Goal: Transaction & Acquisition: Purchase product/service

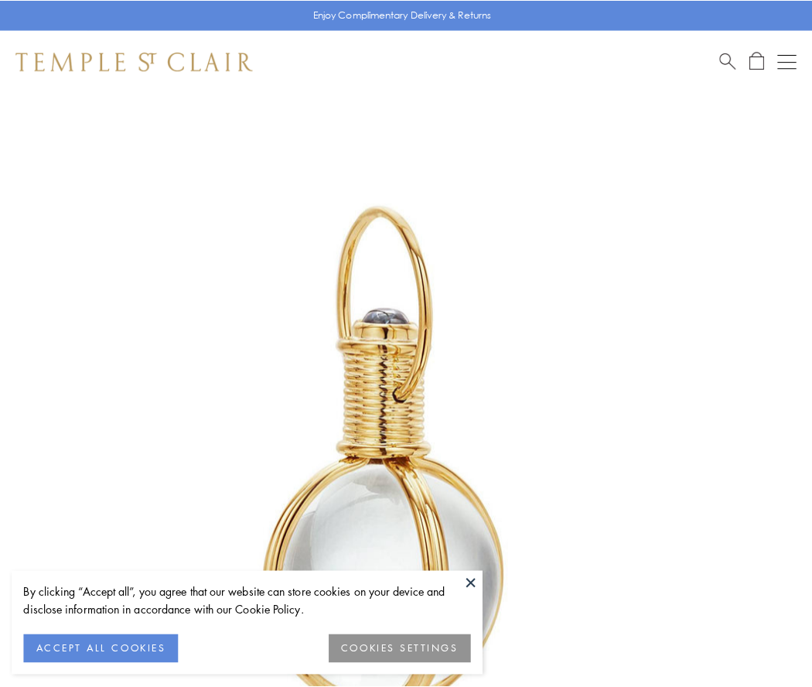
scroll to position [404, 0]
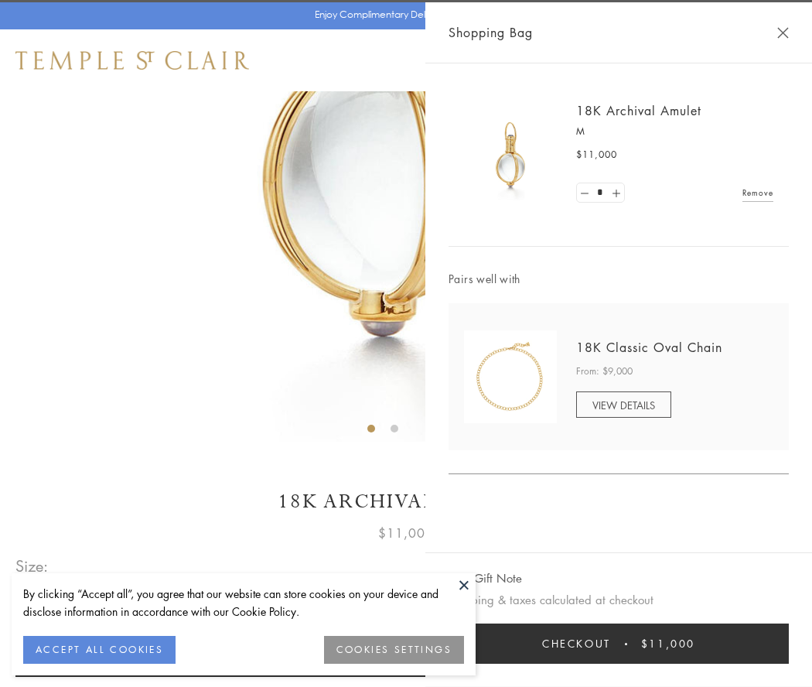
click at [619, 644] on button "Checkout $11,000" at bounding box center [619, 643] width 340 height 40
